Goal: Transaction & Acquisition: Purchase product/service

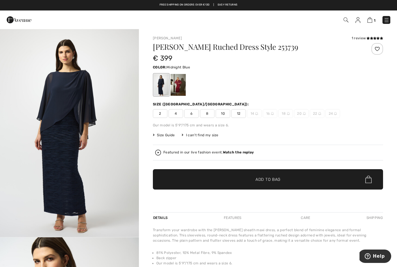
click at [178, 85] on div at bounding box center [178, 85] width 15 height 22
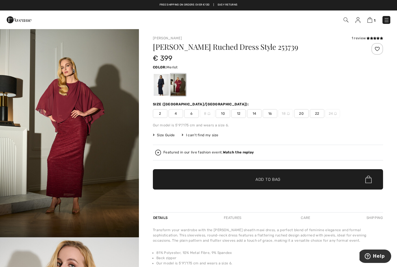
click at [301, 115] on span "20" at bounding box center [301, 113] width 15 height 9
click at [310, 181] on span "✔ Added to Bag Add to Bag" at bounding box center [268, 179] width 230 height 20
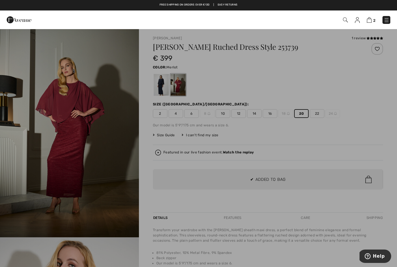
click at [282, 182] on div at bounding box center [198, 133] width 397 height 267
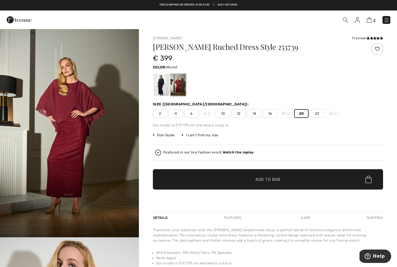
click at [346, 20] on img at bounding box center [345, 19] width 5 height 5
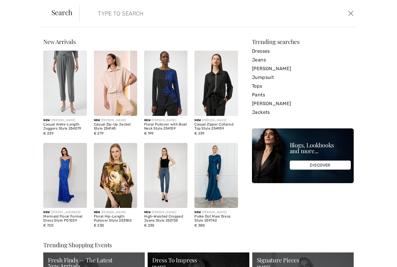
click at [279, 17] on input "search" at bounding box center [189, 13] width 190 height 17
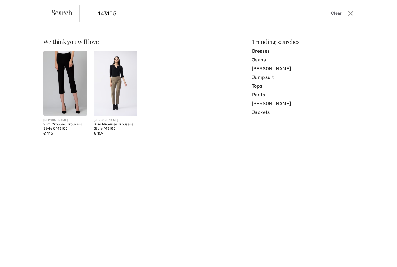
type input "143105"
click at [47, 103] on img at bounding box center [64, 83] width 43 height 65
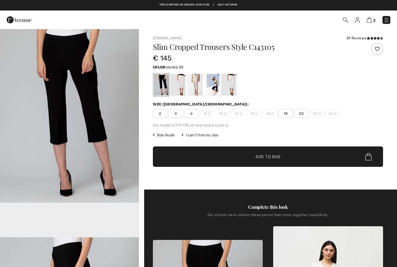
click at [179, 86] on div at bounding box center [178, 85] width 15 height 22
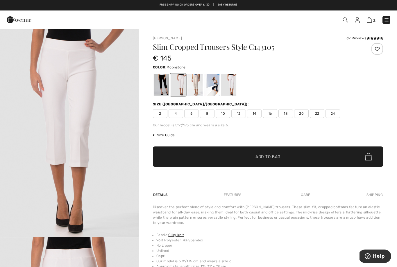
click at [197, 84] on div at bounding box center [195, 85] width 15 height 22
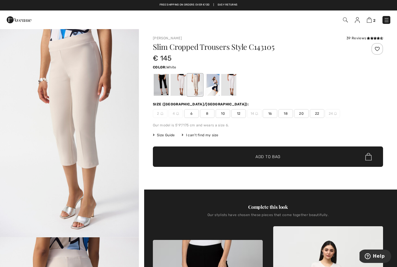
click at [232, 86] on div at bounding box center [228, 85] width 15 height 22
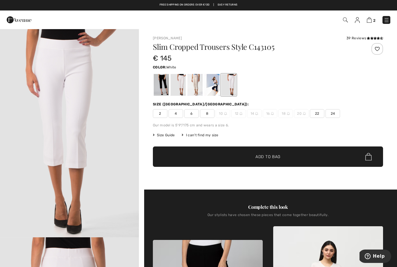
click at [234, 85] on div at bounding box center [228, 85] width 15 height 22
click at [345, 21] on img at bounding box center [345, 19] width 5 height 5
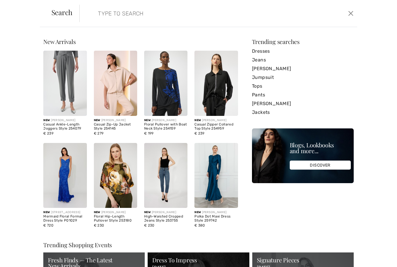
scroll to position [1, 0]
click at [138, 17] on input "search" at bounding box center [189, 13] width 190 height 17
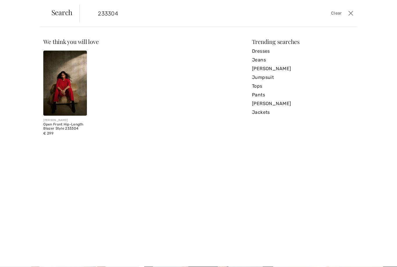
type input "233304"
click at [51, 106] on img at bounding box center [64, 83] width 43 height 65
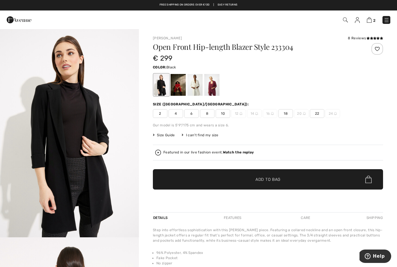
click at [199, 81] on div at bounding box center [195, 85] width 15 height 22
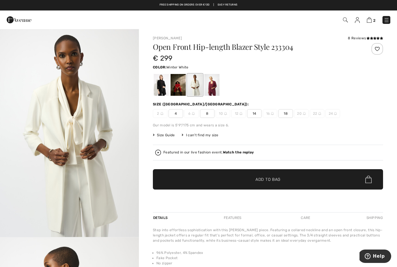
click at [20, 134] on img "1 / 2" at bounding box center [69, 132] width 139 height 208
click at [122, 186] on img "1 / 2" at bounding box center [69, 132] width 139 height 208
click at [289, 113] on span "18" at bounding box center [286, 113] width 15 height 9
click at [325, 179] on span "✔ Added to Bag Add to Bag" at bounding box center [268, 179] width 230 height 20
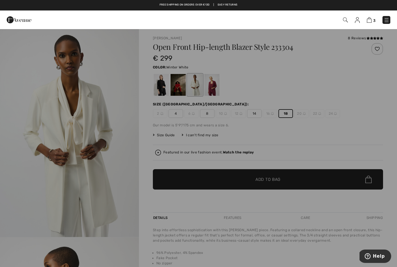
scroll to position [3, 0]
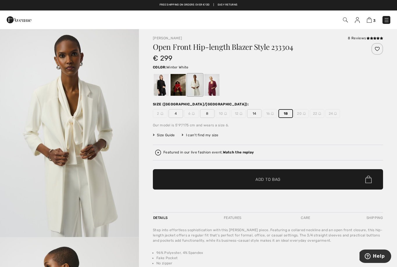
click at [346, 124] on div "Our model is 5'9"/175 cm and wears a size 6." at bounding box center [268, 124] width 230 height 5
